Goal: Register for event/course

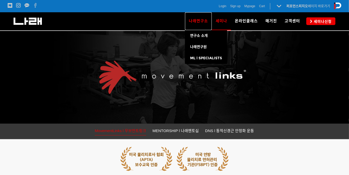
click at [197, 25] on link "나래연구소" at bounding box center [198, 21] width 27 height 18
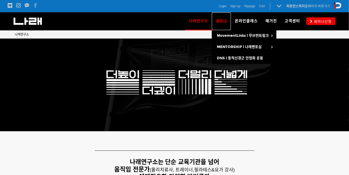
click at [223, 23] on span "세미나" at bounding box center [222, 21] width 12 height 5
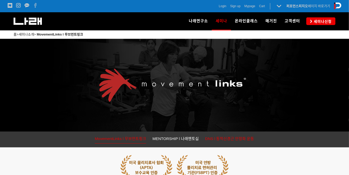
click at [231, 141] on link "DNS l 동적신경근 안정화 운동" at bounding box center [229, 140] width 49 height 8
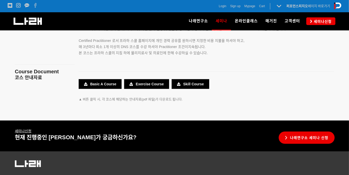
scroll to position [958, 0]
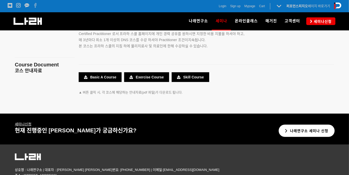
click at [293, 128] on link "나래연구소 세미나 신청" at bounding box center [307, 131] width 56 height 13
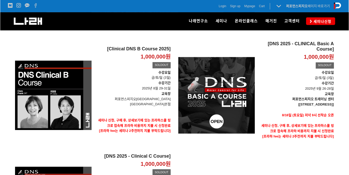
scroll to position [178, 0]
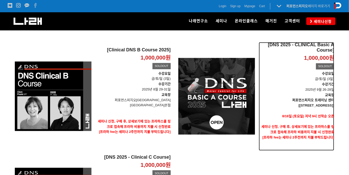
click at [308, 92] on p "수강기간 2025년 9월 26-28일" at bounding box center [296, 87] width 75 height 11
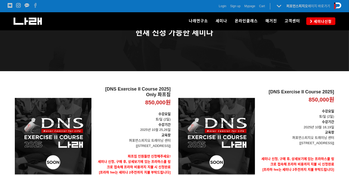
scroll to position [31, 0]
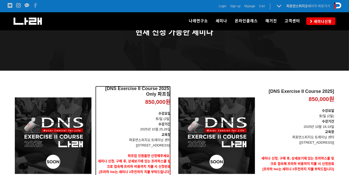
click at [149, 124] on p "수강기간 2025년 10월 25,26일" at bounding box center [132, 127] width 75 height 11
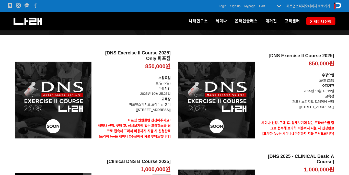
scroll to position [75, 0]
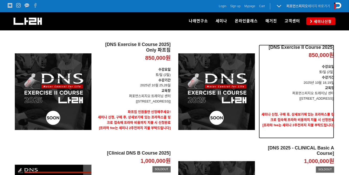
click at [311, 67] on p "수강요일 토/일 (2일)" at bounding box center [296, 69] width 75 height 11
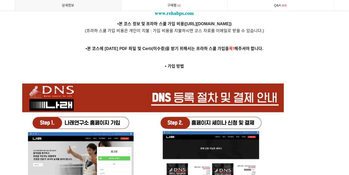
scroll to position [1410, 0]
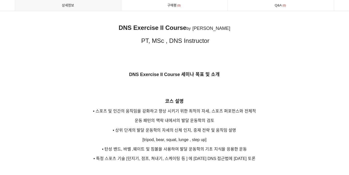
scroll to position [709, 0]
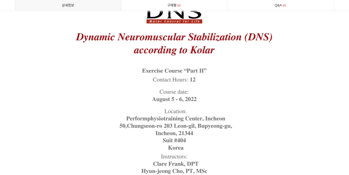
click at [284, 76] on img at bounding box center [175, 80] width 246 height 279
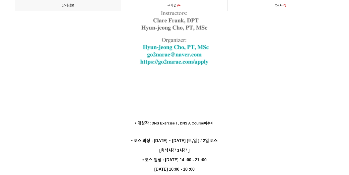
scroll to position [1388, 0]
